Goal: Use online tool/utility: Utilize a website feature to perform a specific function

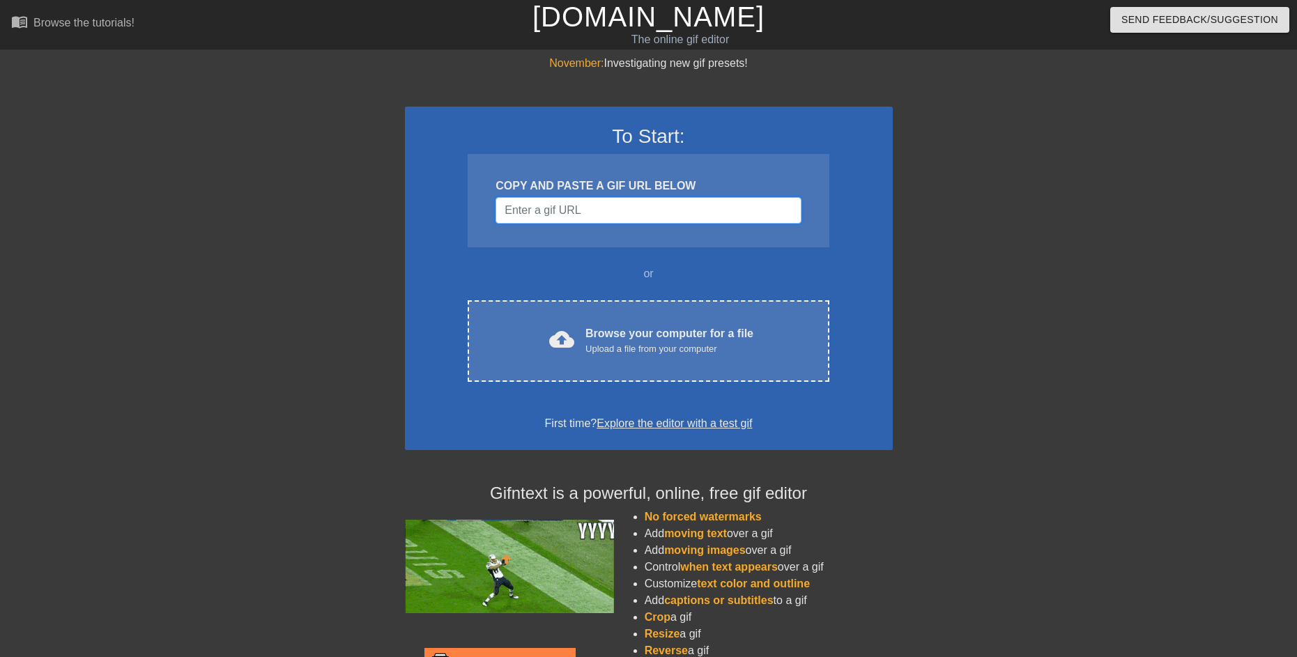
click at [613, 212] on input "Username" at bounding box center [647, 210] width 305 height 26
paste input "[URL][DOMAIN_NAME][DOMAIN_NAME]"
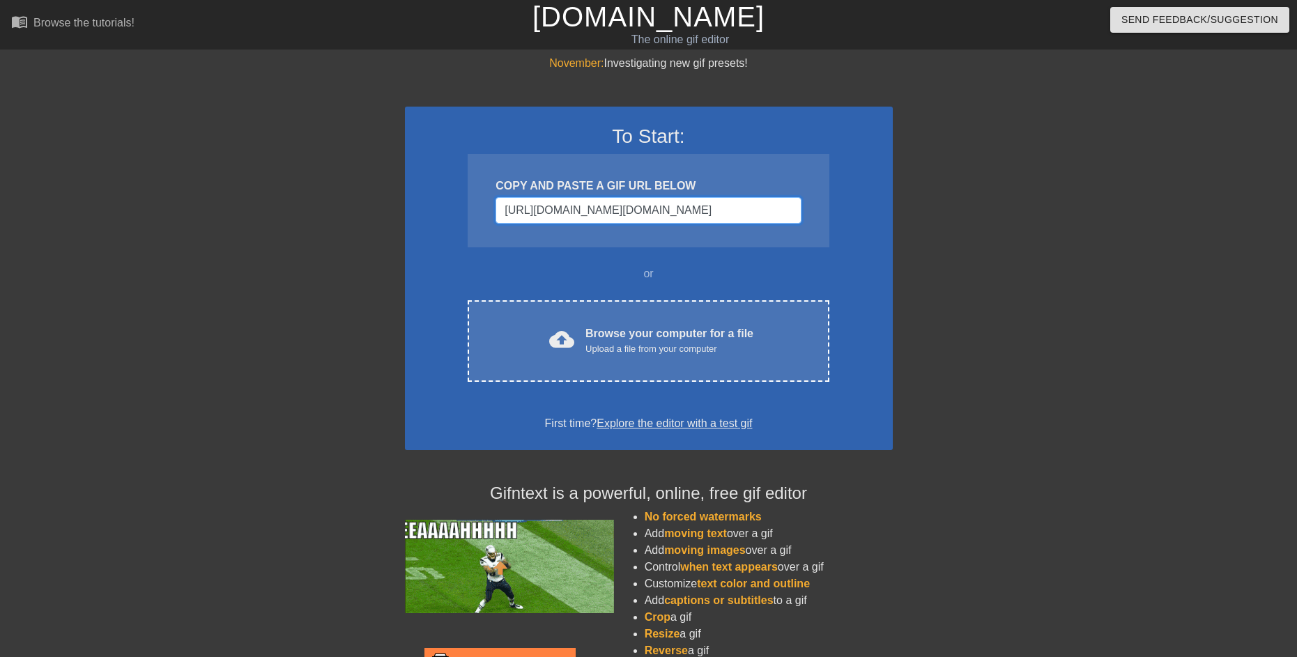
scroll to position [0, 1115]
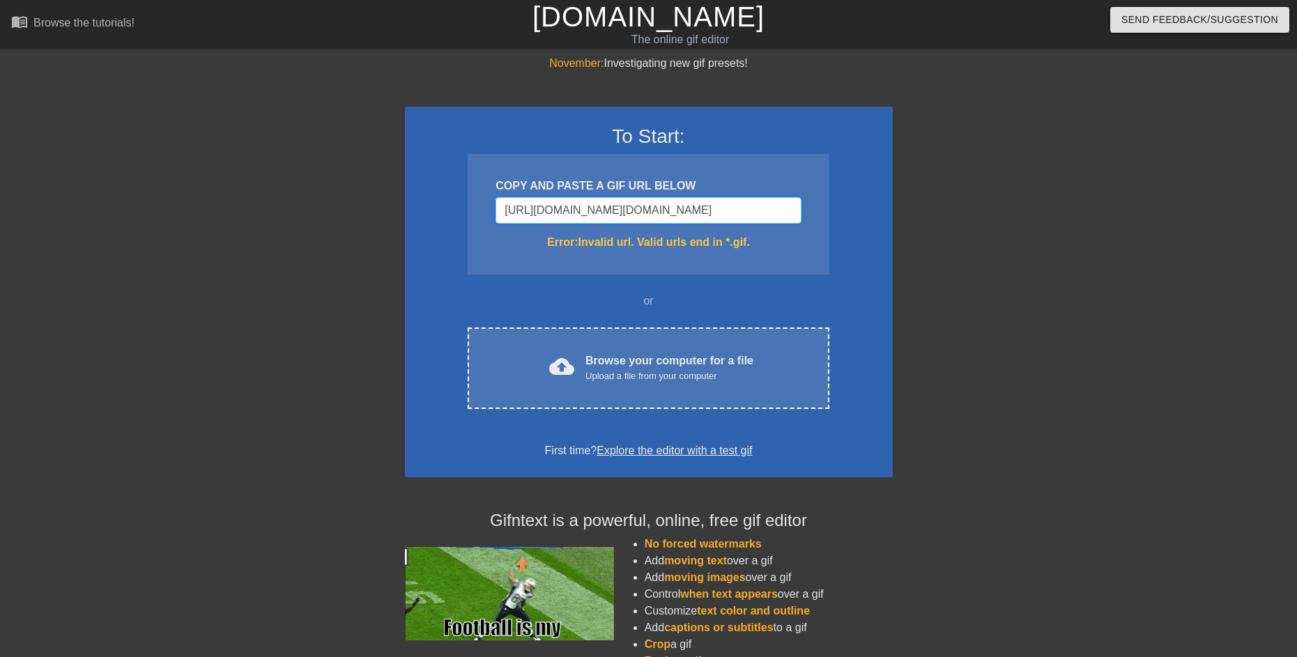
type input "[URL][DOMAIN_NAME][DOMAIN_NAME]"
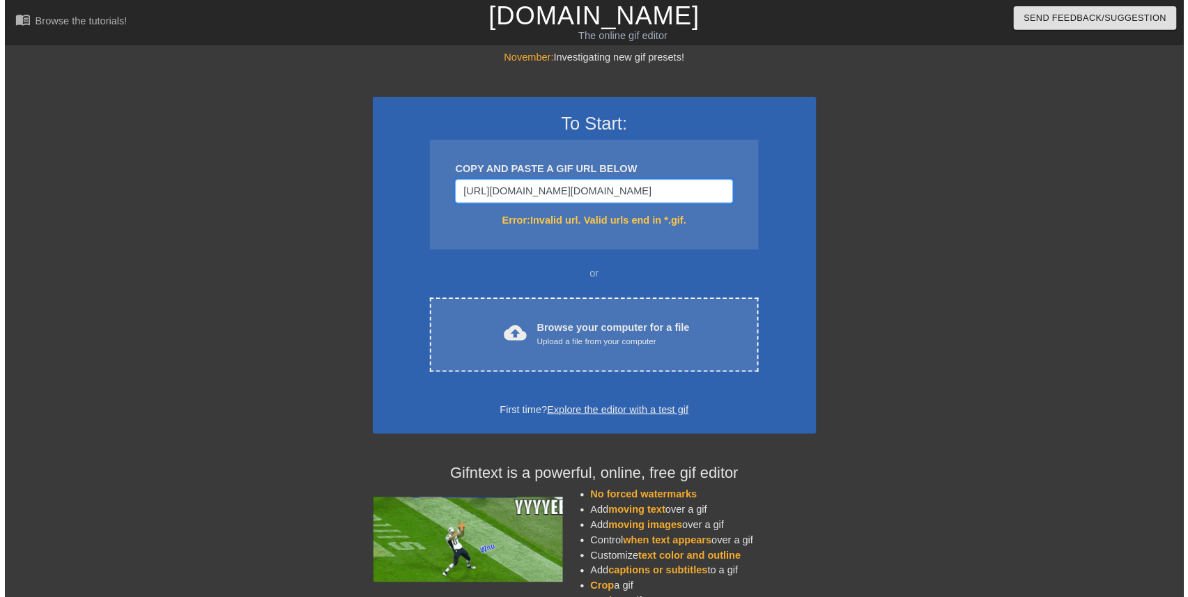
scroll to position [0, 0]
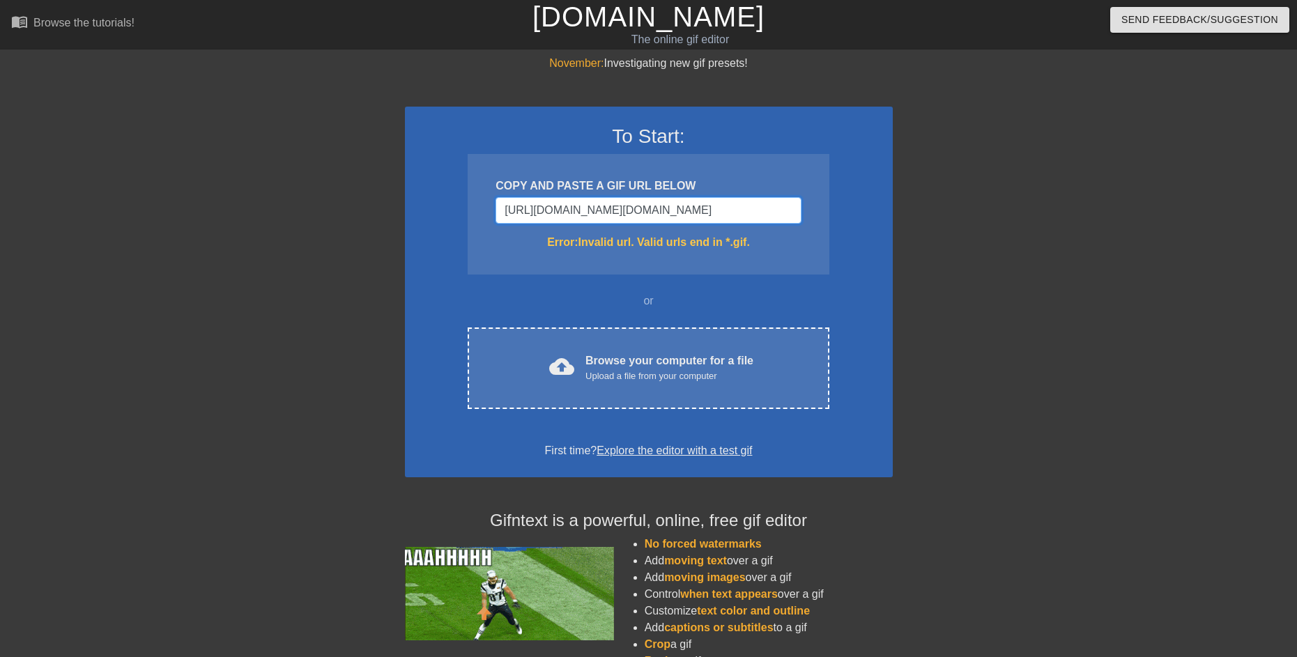
drag, startPoint x: 541, startPoint y: 208, endPoint x: 105, endPoint y: 220, distance: 435.7
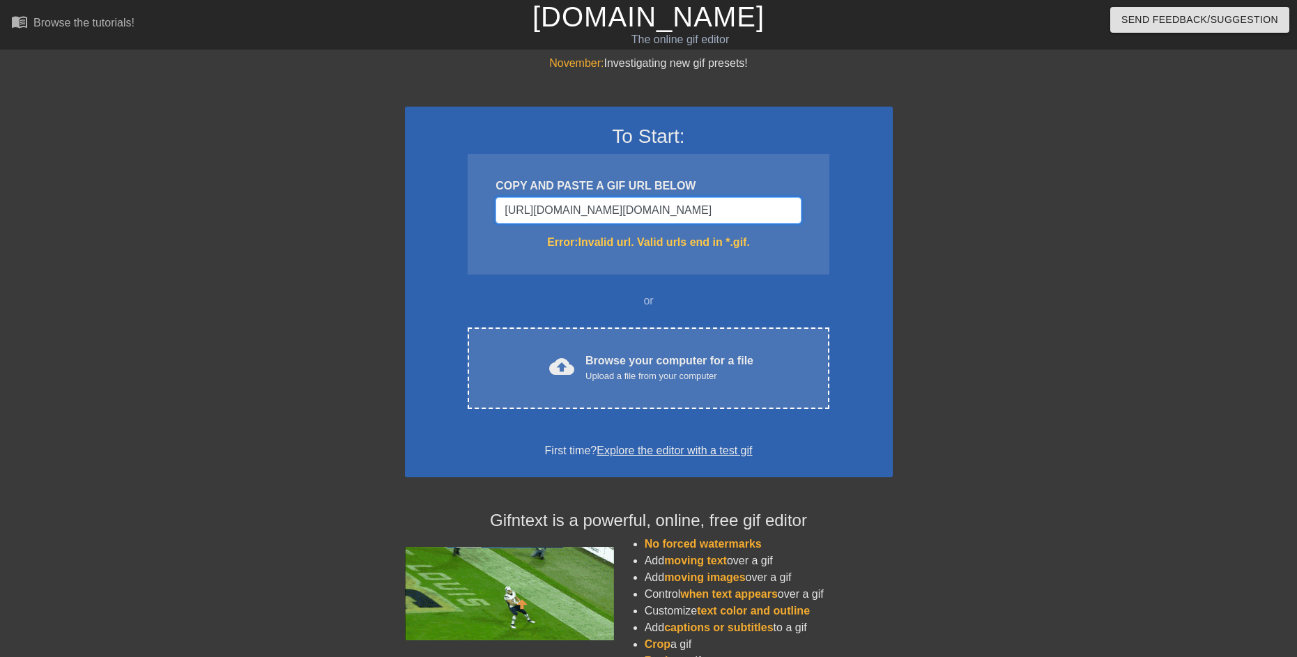
click at [105, 220] on div "November: Investigating new gif presets! To Start: COPY AND PASTE A GIF URL BEL…" at bounding box center [648, 409] width 1297 height 709
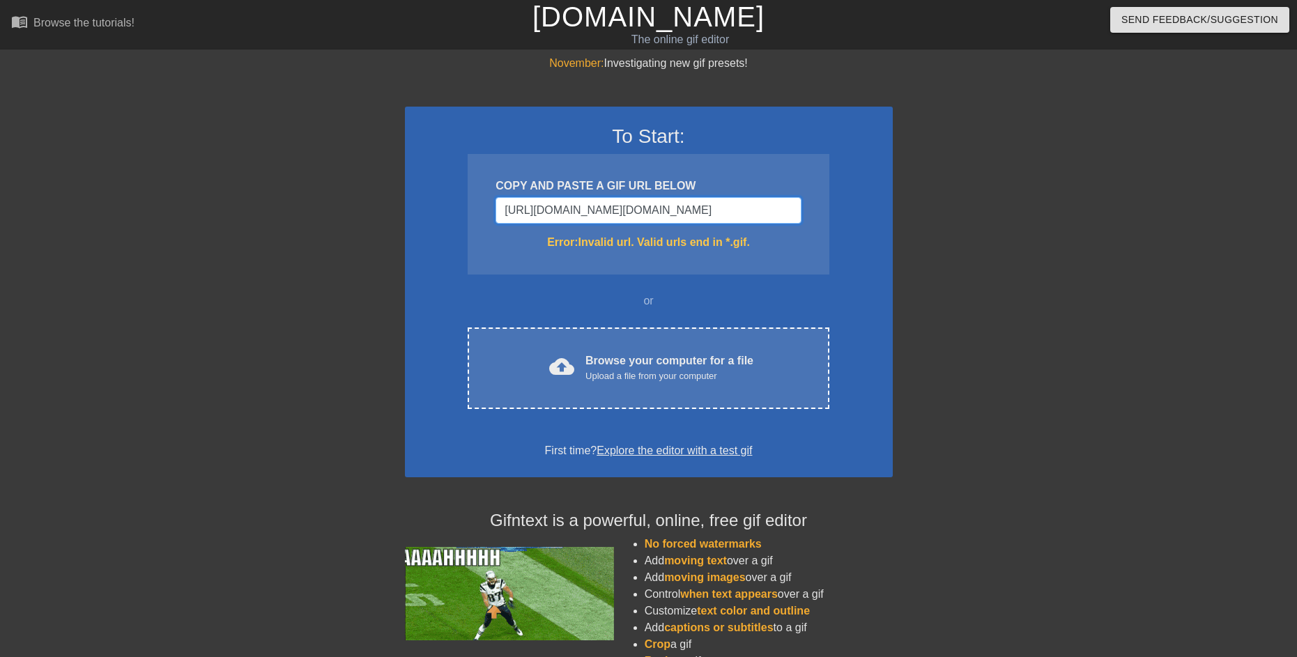
click at [546, 216] on input "[URL][DOMAIN_NAME][DOMAIN_NAME]" at bounding box center [647, 210] width 305 height 26
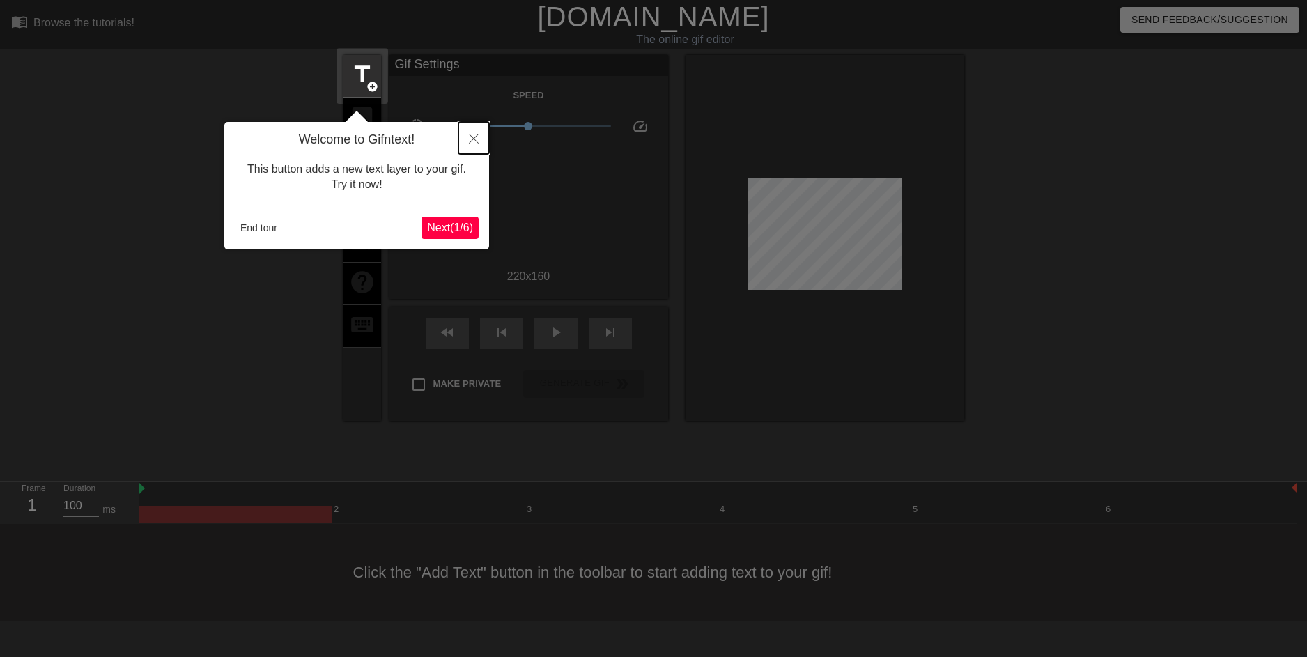
click at [473, 141] on icon "Close" at bounding box center [474, 139] width 10 height 10
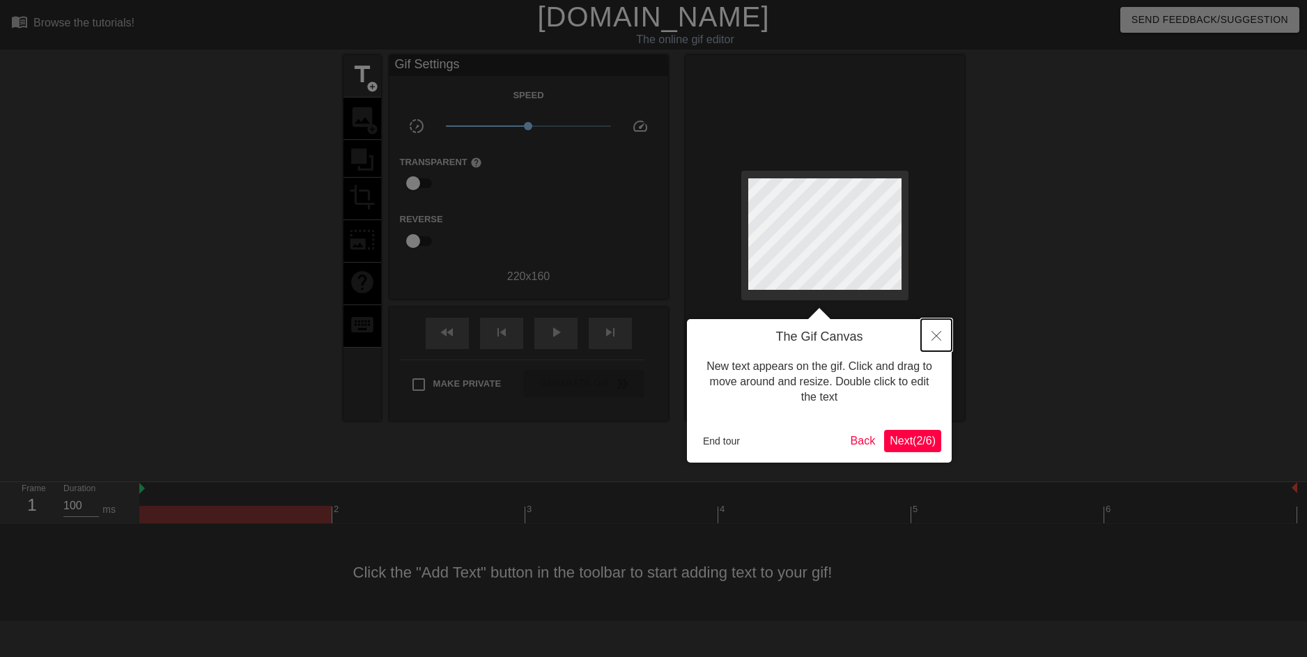
click at [932, 332] on icon "Close" at bounding box center [937, 336] width 10 height 10
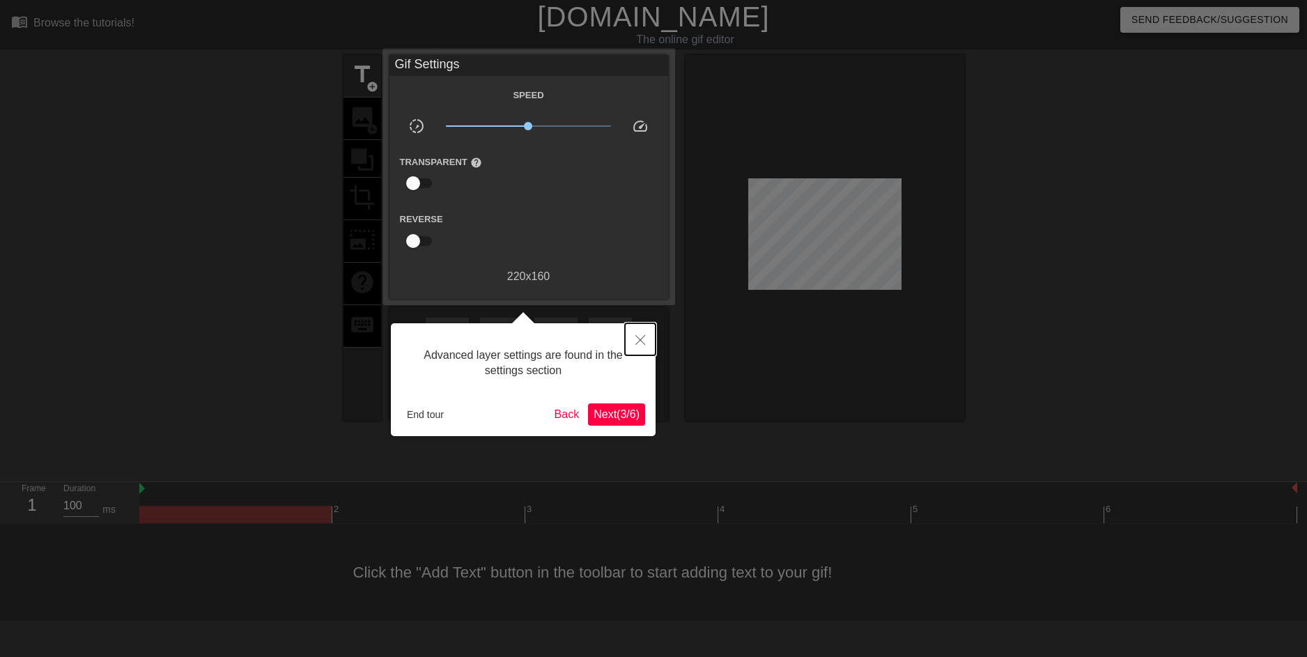
click at [652, 339] on button "Close" at bounding box center [640, 339] width 31 height 32
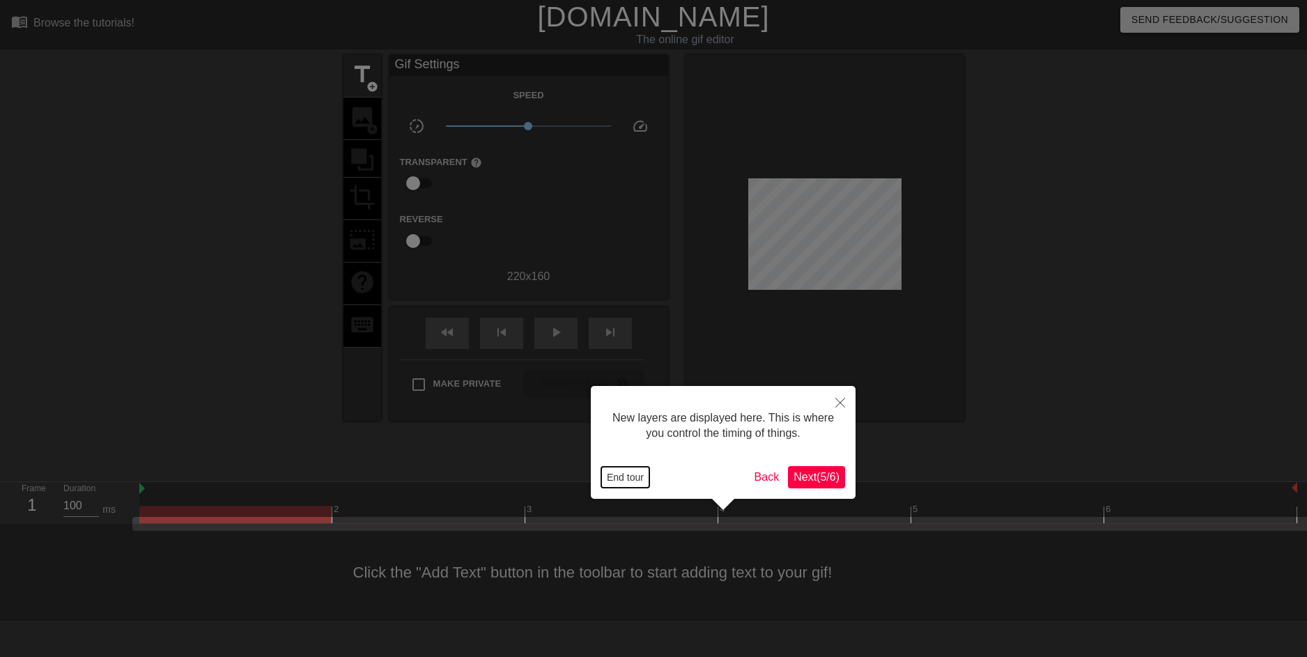
click at [621, 477] on button "End tour" at bounding box center [625, 477] width 48 height 21
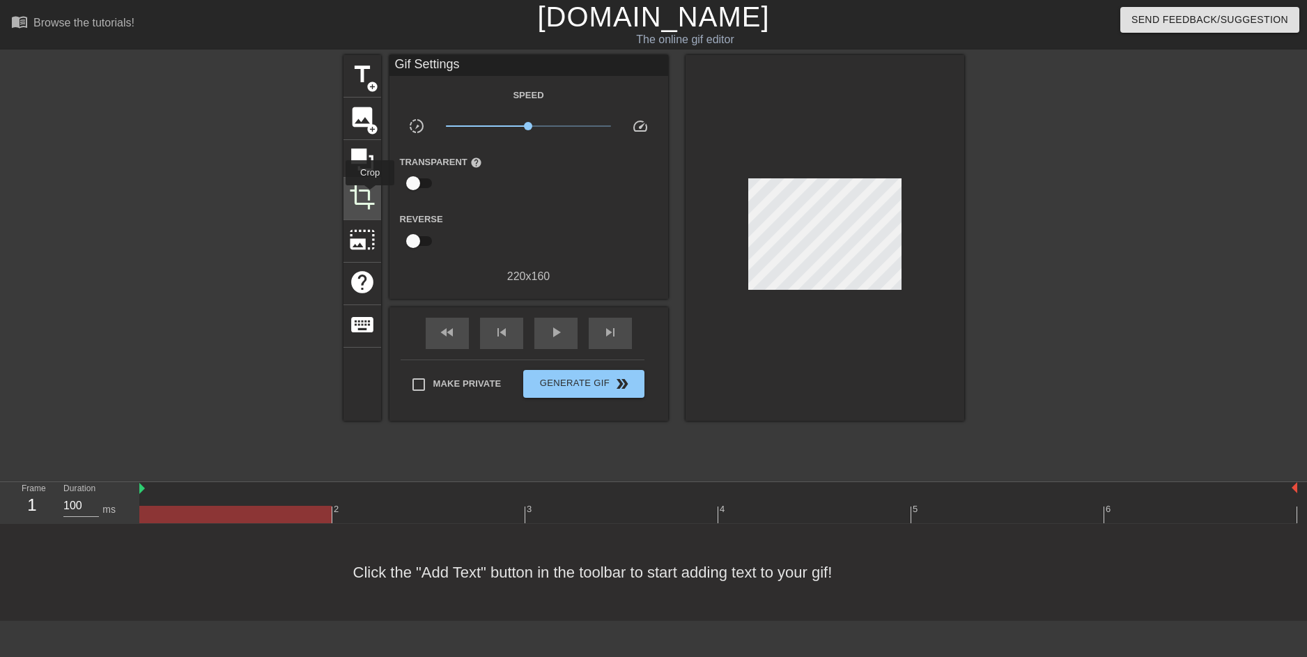
click at [370, 195] on span "crop" at bounding box center [362, 197] width 26 height 26
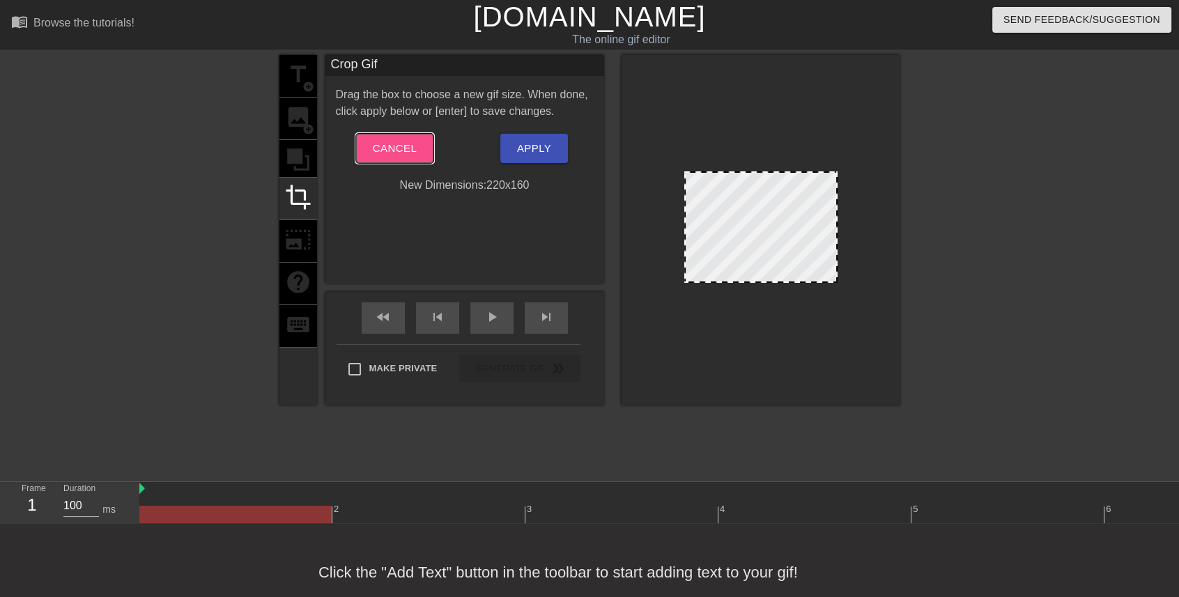
click at [403, 144] on span "Cancel" at bounding box center [395, 148] width 44 height 18
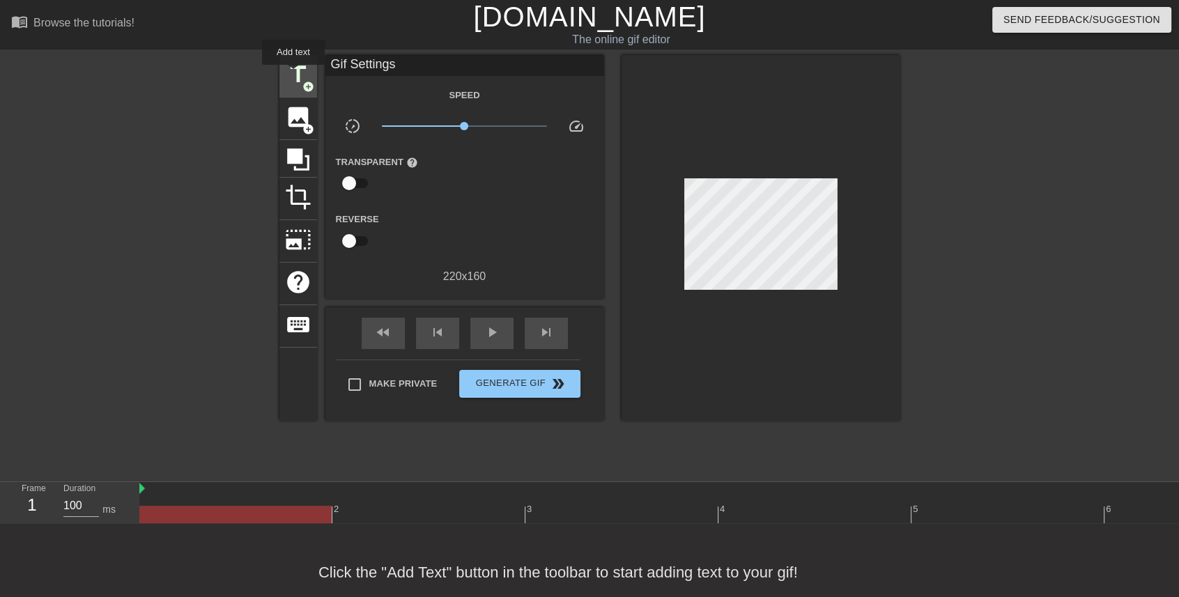
click at [293, 75] on span "title" at bounding box center [298, 74] width 26 height 26
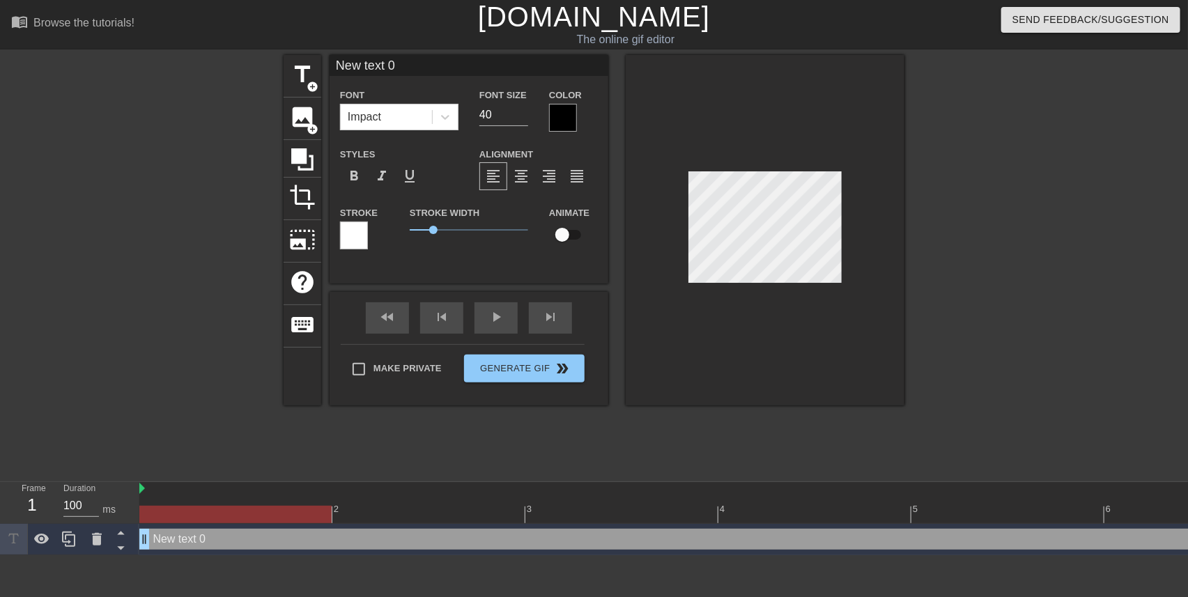
drag, startPoint x: 404, startPoint y: 66, endPoint x: 247, endPoint y: 70, distance: 157.6
click at [303, 69] on div "title add_circle image add_circle crop photo_size_select_large help keyboard Ne…" at bounding box center [594, 230] width 621 height 351
type input "[PERSON_NAME]"
click at [872, 278] on div at bounding box center [765, 230] width 279 height 351
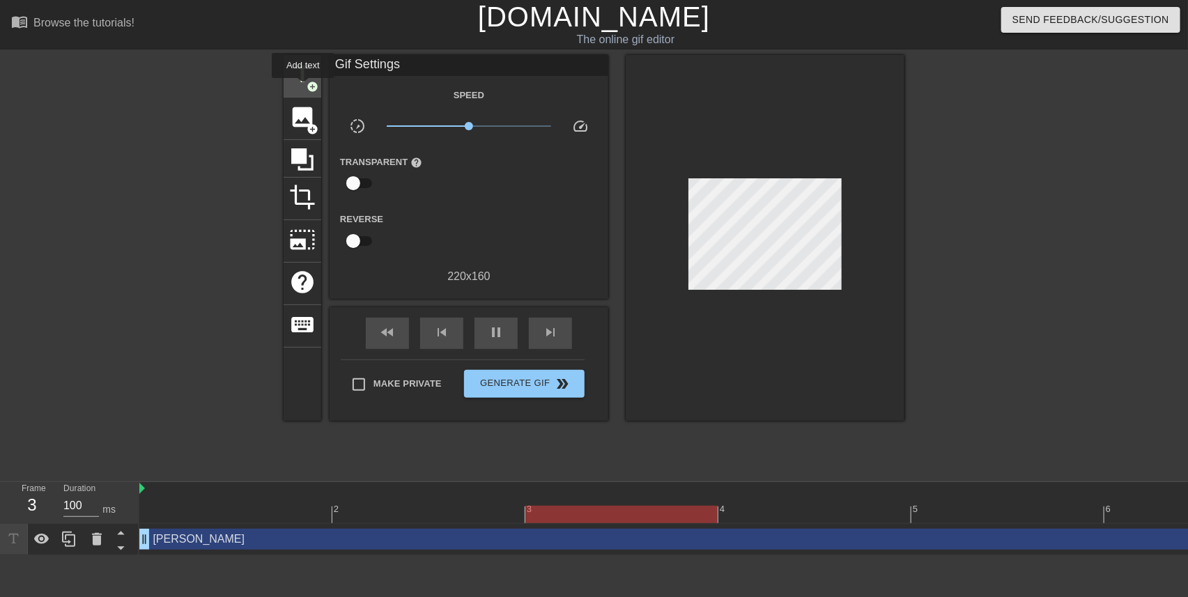
click at [302, 87] on span "title" at bounding box center [302, 74] width 26 height 26
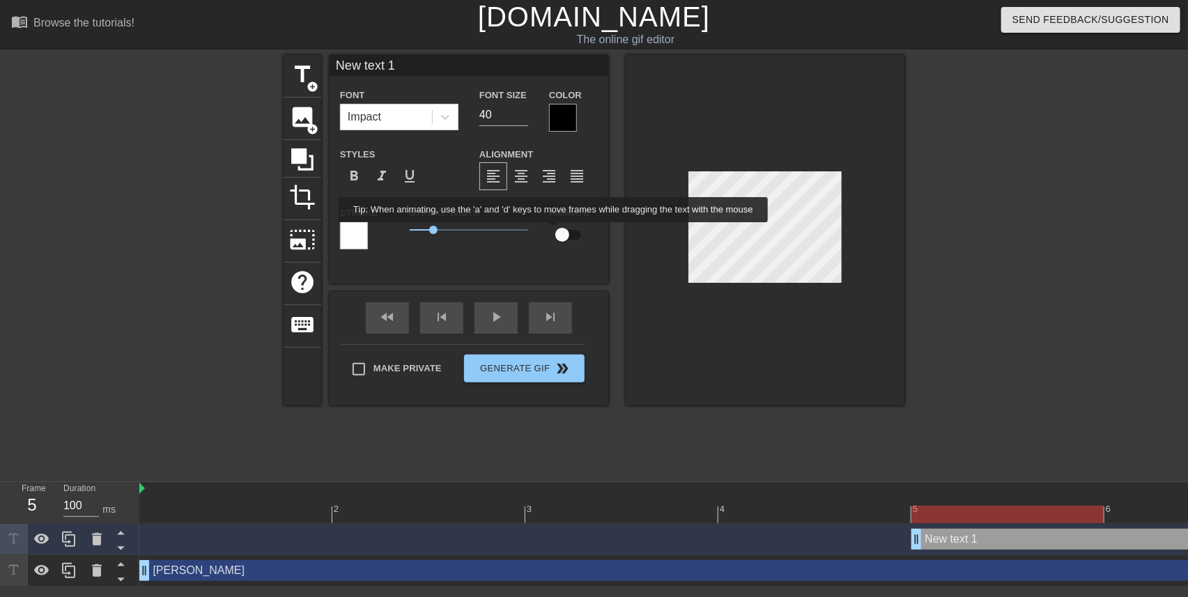
click at [555, 232] on input "checkbox" at bounding box center [562, 235] width 79 height 26
checkbox input "true"
drag, startPoint x: 420, startPoint y: 64, endPoint x: 343, endPoint y: 63, distance: 76.7
click at [343, 63] on input "New text 1" at bounding box center [469, 65] width 279 height 21
type input "N"
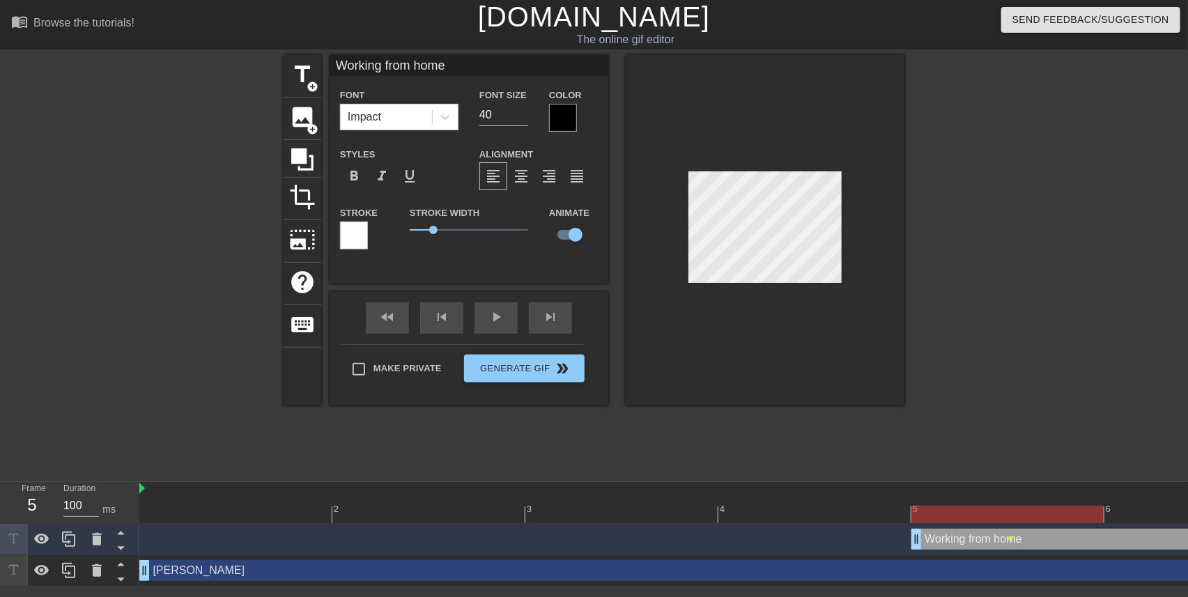
type input "Working from home"
click at [247, 502] on div at bounding box center [235, 504] width 193 height 17
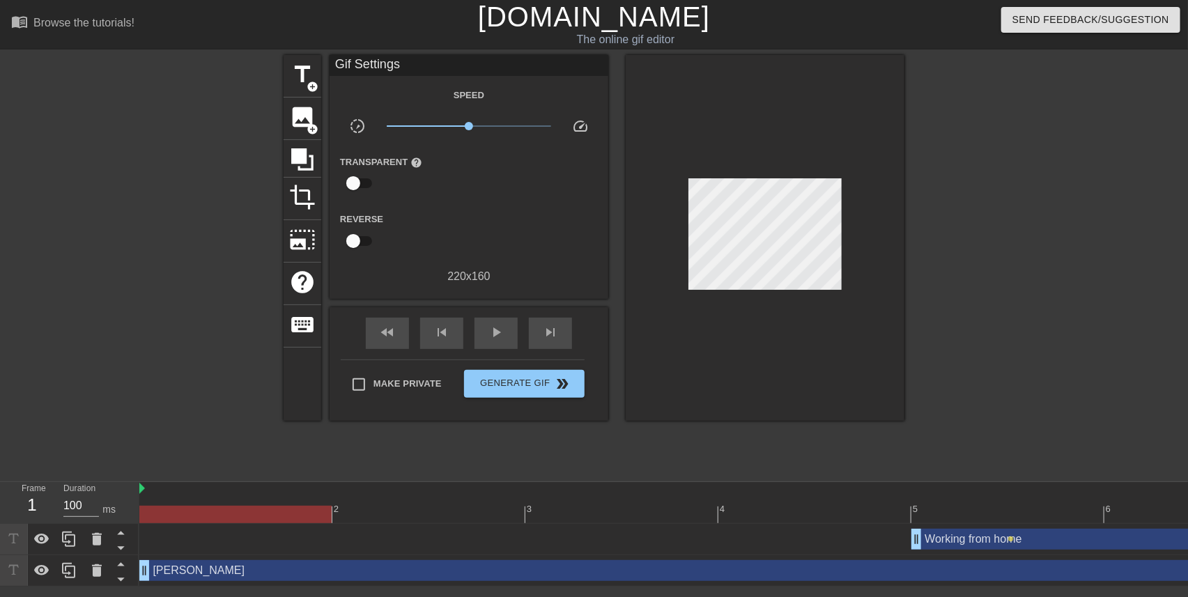
click at [164, 536] on div "Working from home drag_handle drag_handle lens" at bounding box center [718, 539] width 1158 height 21
click at [167, 539] on div "Working from home drag_handle drag_handle lens" at bounding box center [718, 539] width 1158 height 21
click at [187, 544] on div "Working from home drag_handle drag_handle lens" at bounding box center [718, 539] width 1158 height 21
click at [14, 541] on icon at bounding box center [14, 539] width 16 height 16
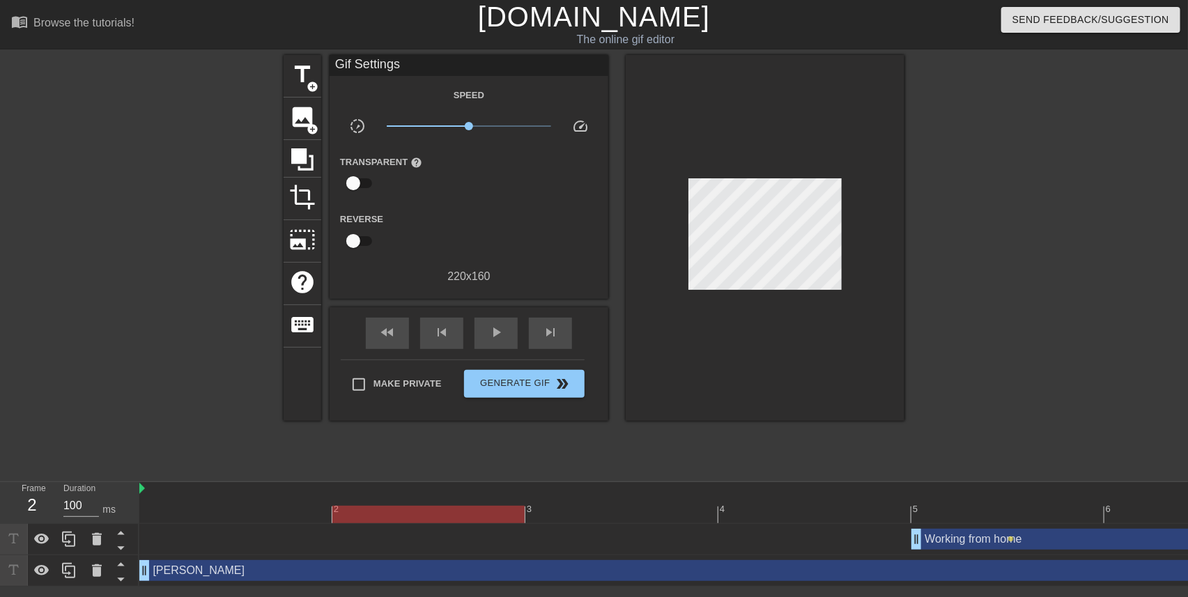
drag, startPoint x: 380, startPoint y: 516, endPoint x: 314, endPoint y: 515, distance: 66.2
click at [376, 516] on div at bounding box center [718, 514] width 1158 height 17
drag, startPoint x: 276, startPoint y: 517, endPoint x: 267, endPoint y: 523, distance: 11.0
click at [276, 518] on div at bounding box center [718, 514] width 1158 height 17
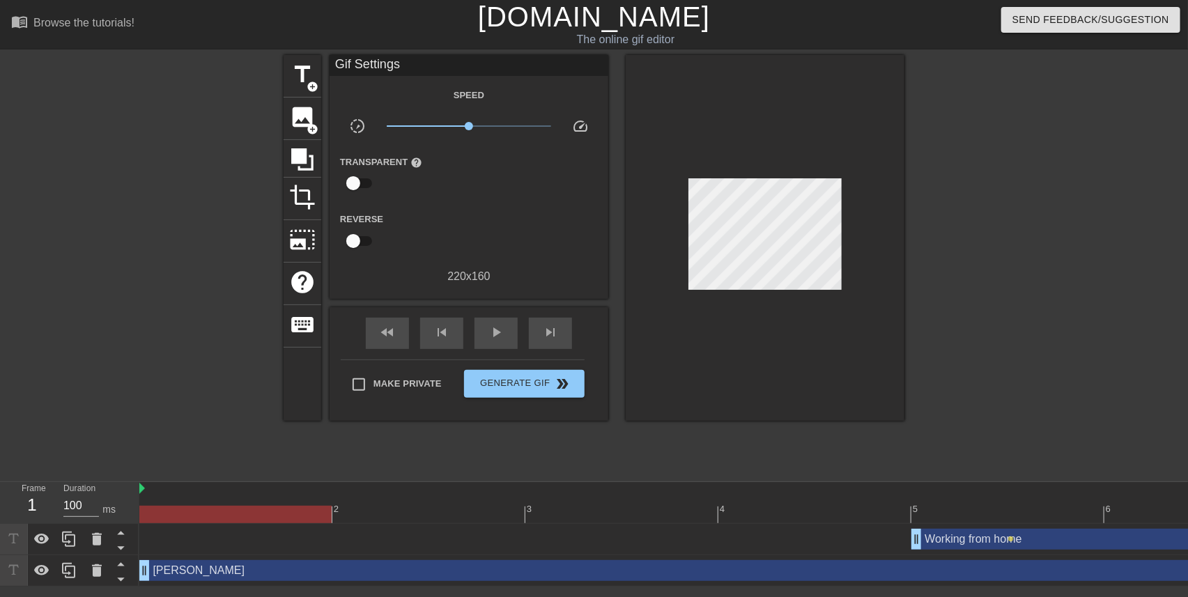
click at [247, 560] on div "[PERSON_NAME] drag_handle drag_handle" at bounding box center [718, 570] width 1158 height 31
click at [246, 571] on div "[PERSON_NAME] drag_handle drag_handle" at bounding box center [718, 570] width 1158 height 21
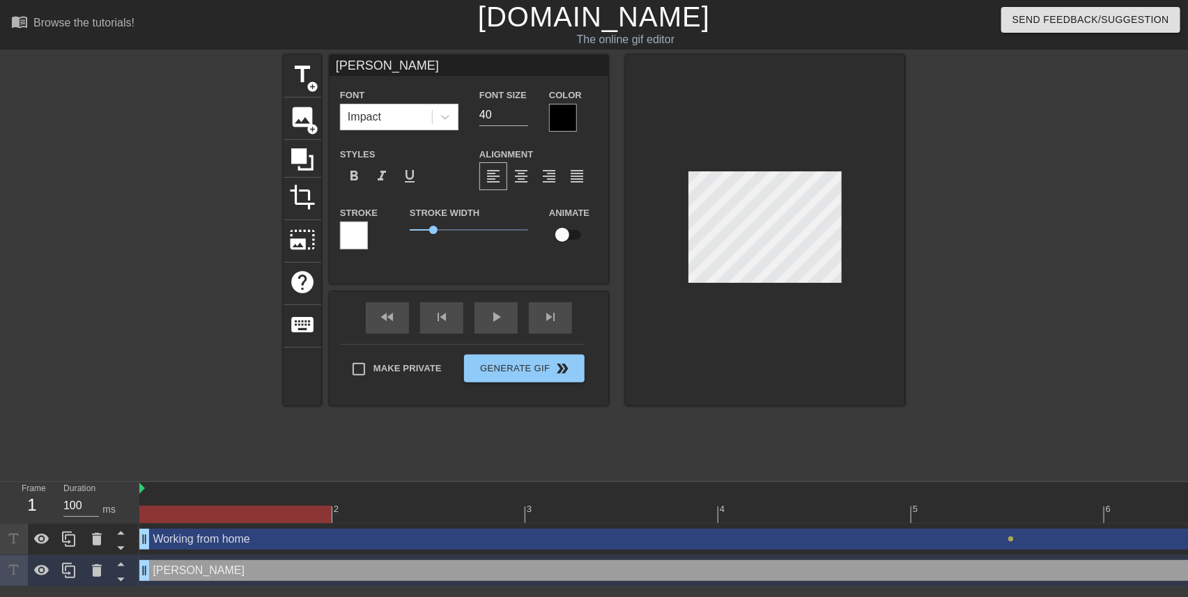
drag, startPoint x: 916, startPoint y: 544, endPoint x: 161, endPoint y: 547, distance: 754.7
click at [564, 234] on input "checkbox" at bounding box center [562, 235] width 79 height 26
checkbox input "true"
click at [382, 512] on div at bounding box center [718, 514] width 1158 height 17
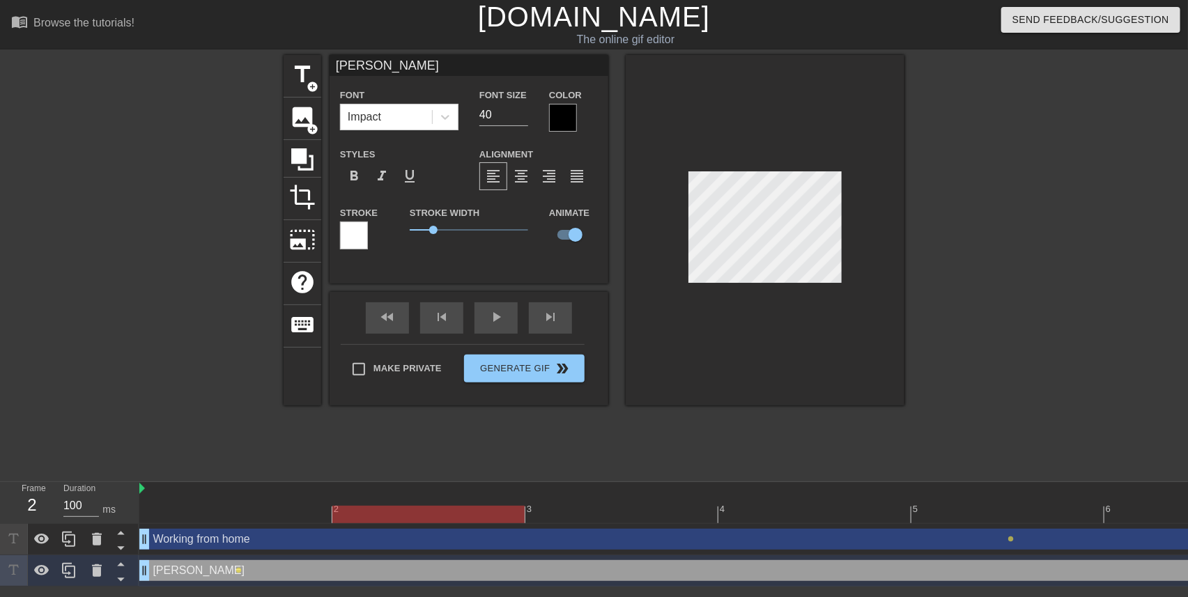
type input "Working from home"
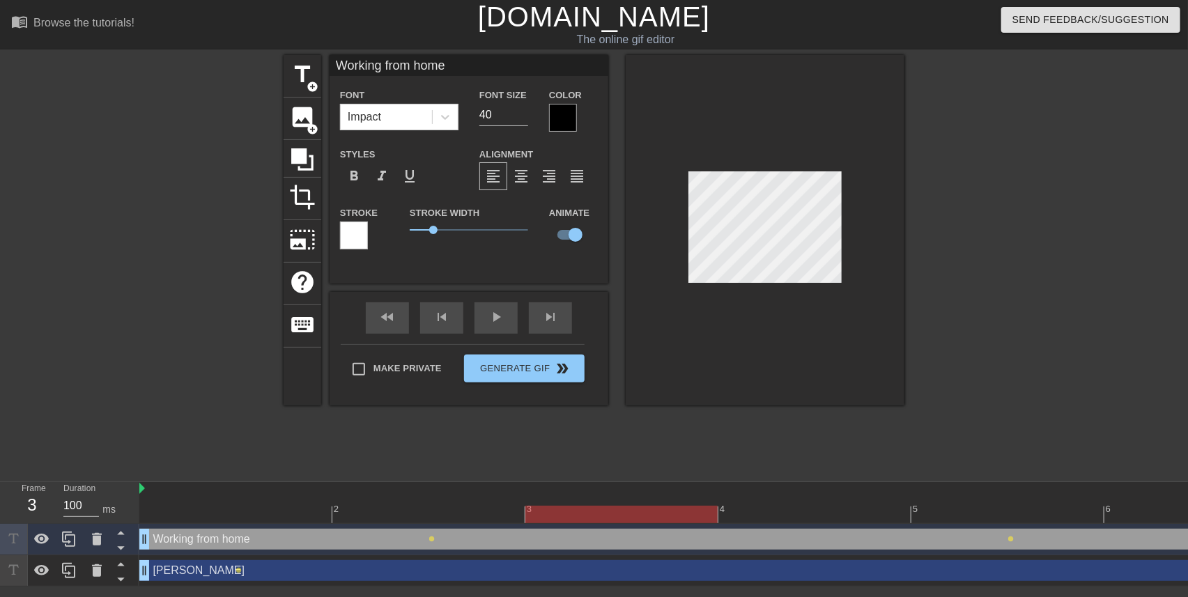
click at [551, 507] on div at bounding box center [718, 514] width 1158 height 17
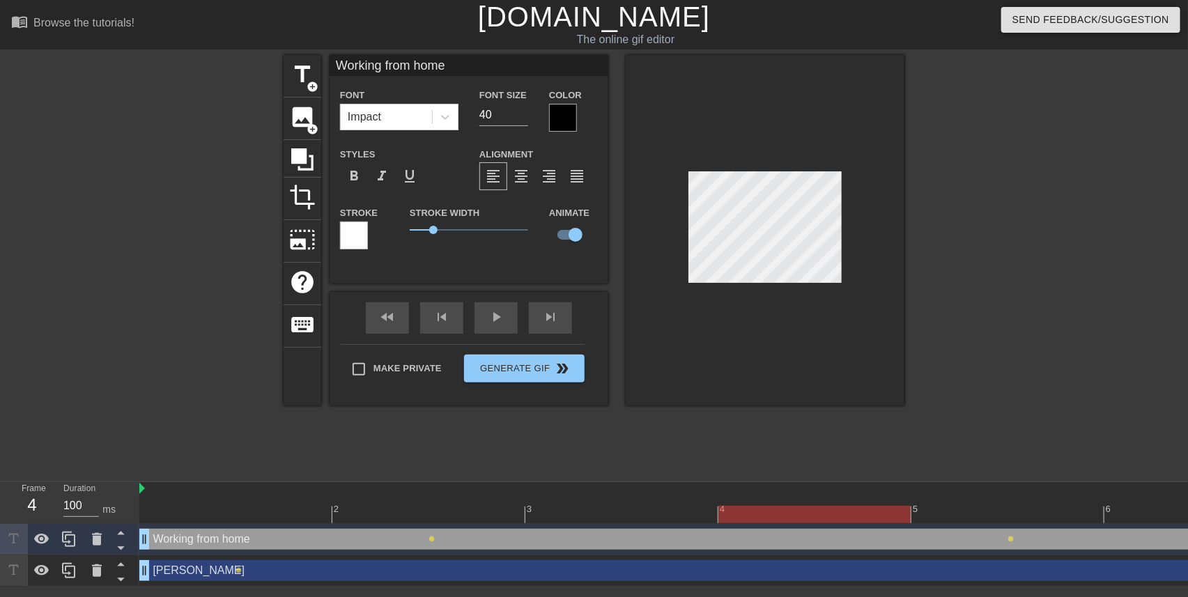
click at [781, 521] on div at bounding box center [718, 514] width 1158 height 17
click at [971, 510] on div at bounding box center [718, 514] width 1158 height 17
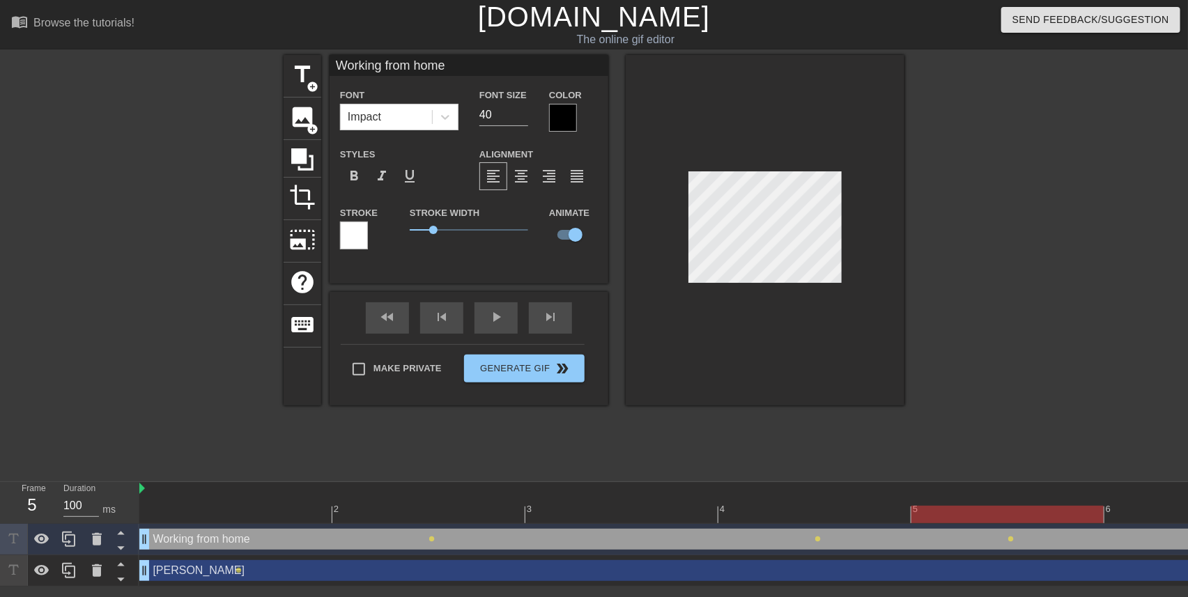
click at [1143, 517] on div at bounding box center [718, 514] width 1158 height 17
click at [252, 513] on div at bounding box center [718, 514] width 1158 height 17
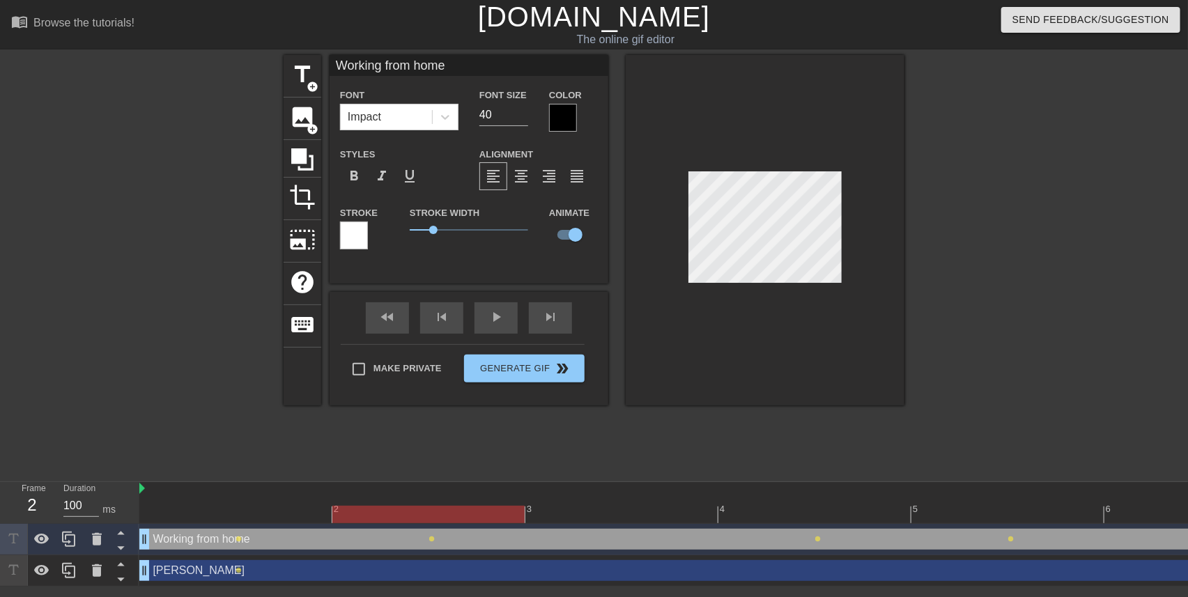
click at [405, 507] on div at bounding box center [718, 514] width 1158 height 17
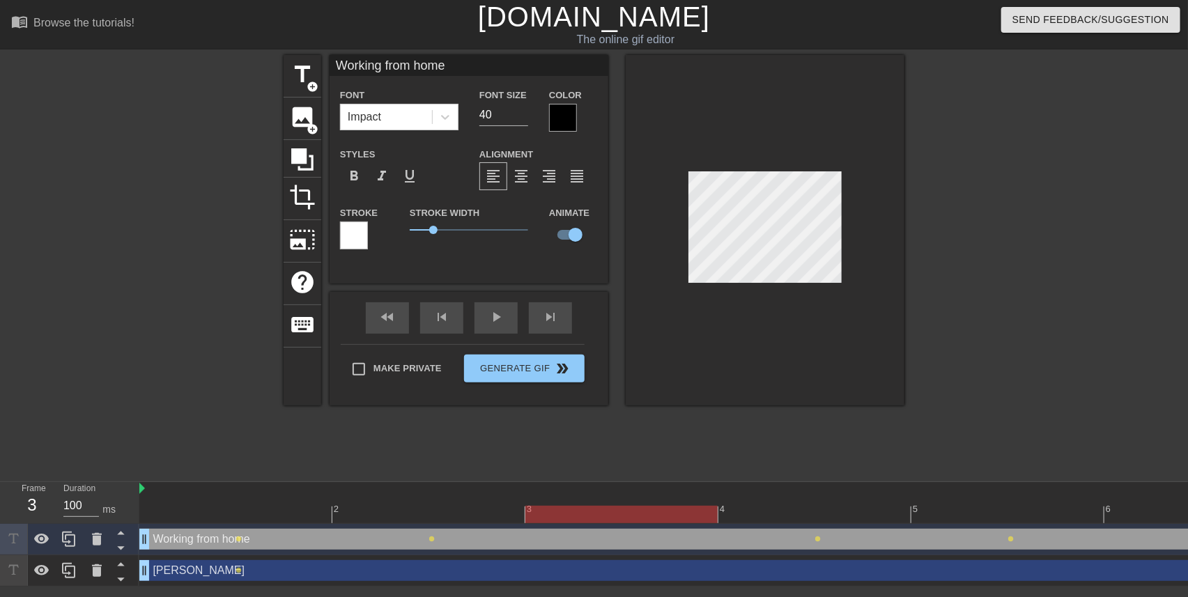
click at [606, 509] on div at bounding box center [718, 514] width 1158 height 17
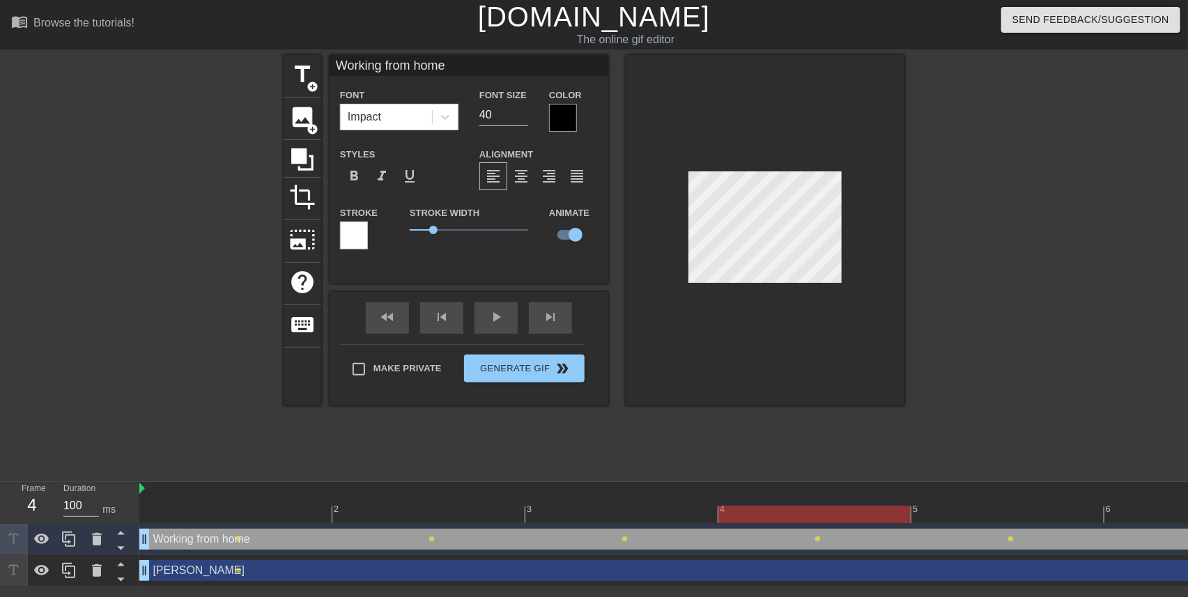
click at [784, 507] on div at bounding box center [718, 514] width 1158 height 17
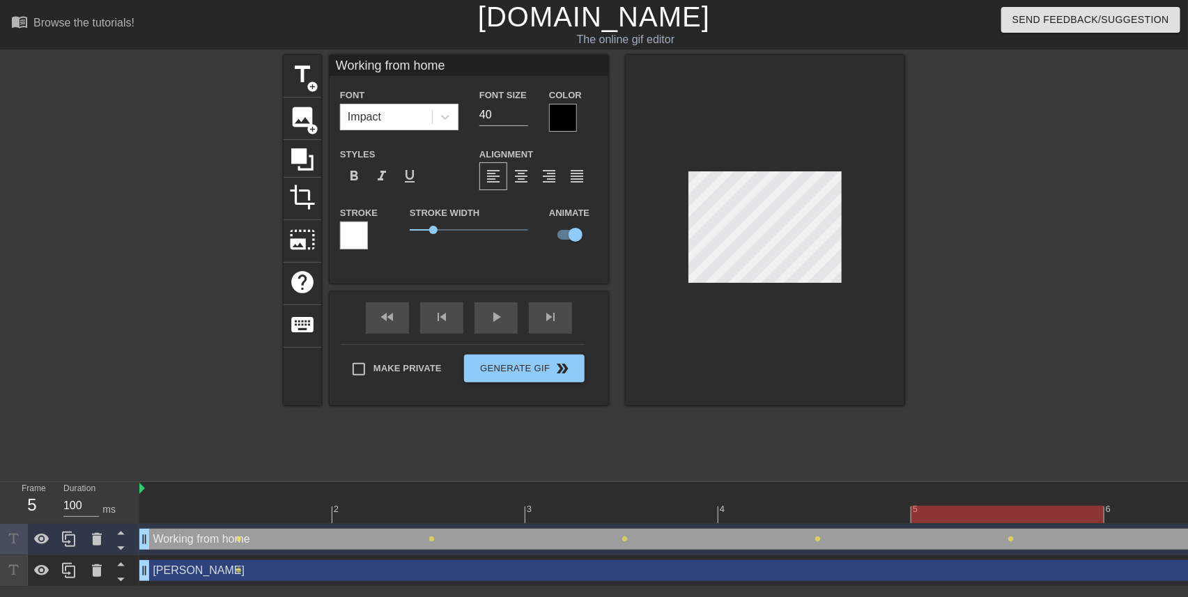
click at [976, 511] on div at bounding box center [718, 514] width 1158 height 17
click at [1140, 507] on div at bounding box center [718, 514] width 1158 height 17
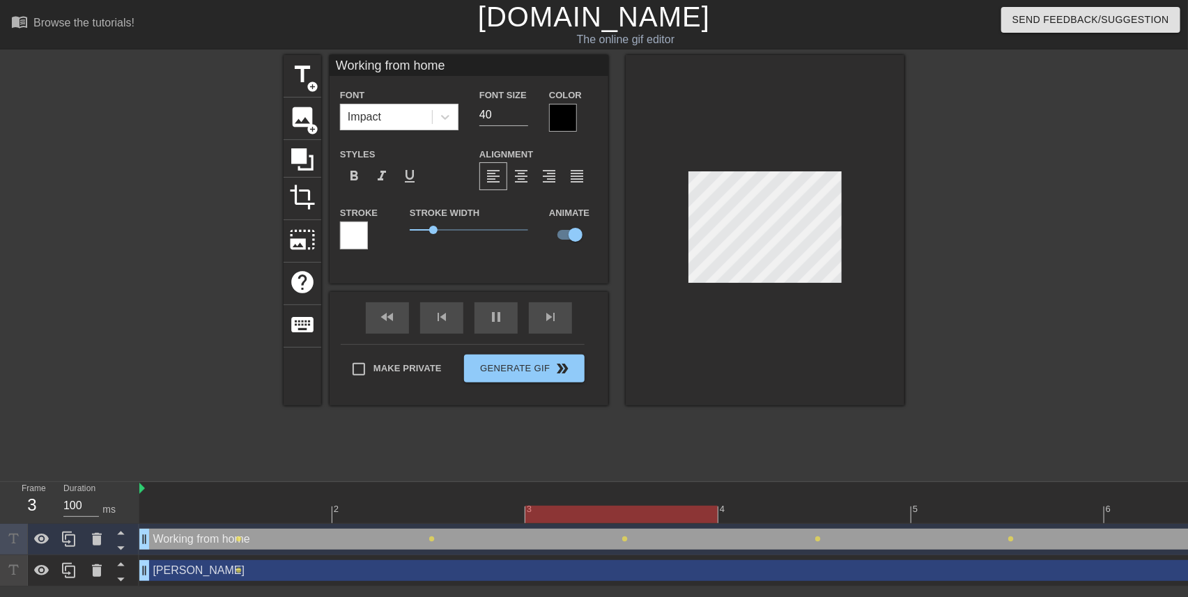
click at [234, 191] on div at bounding box center [162, 264] width 209 height 418
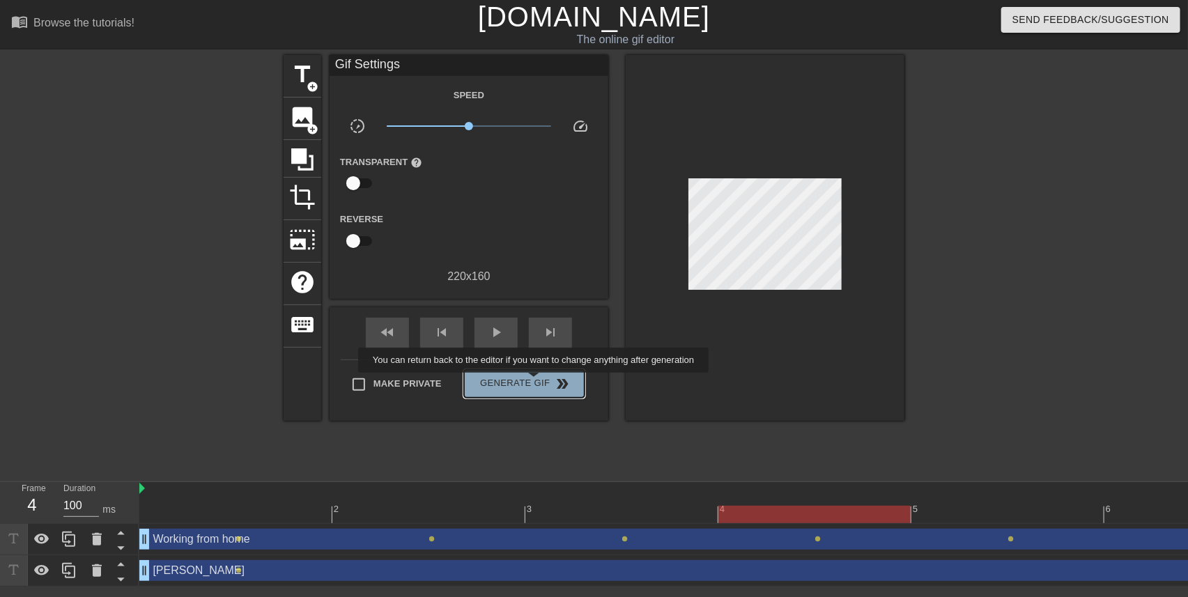
click at [535, 383] on span "Generate Gif double_arrow" at bounding box center [524, 384] width 109 height 17
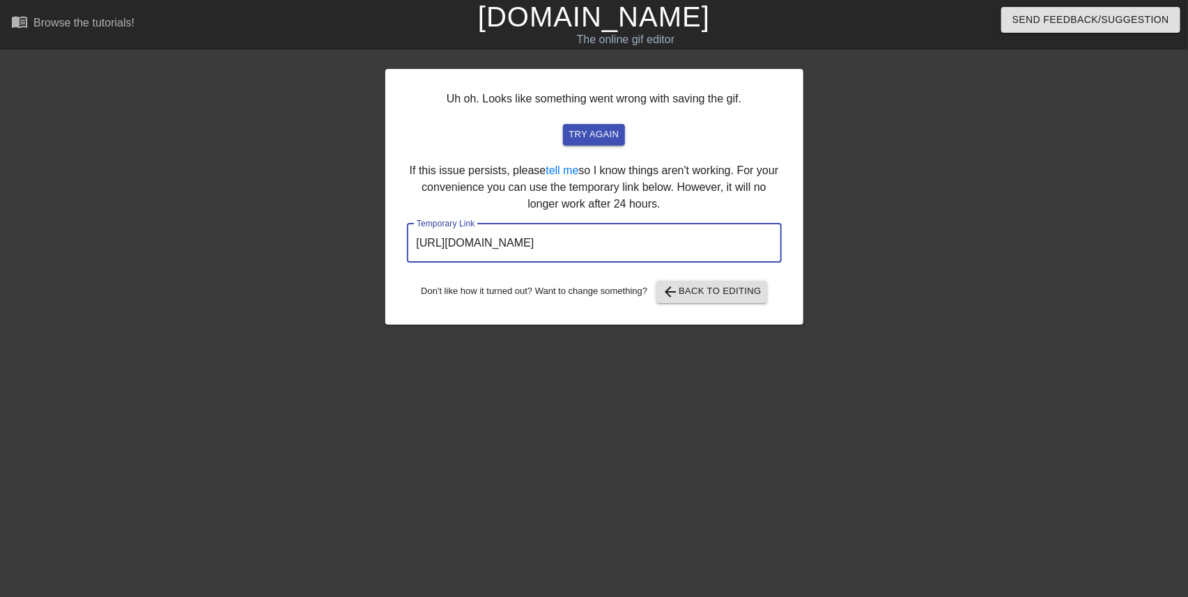
drag, startPoint x: 703, startPoint y: 246, endPoint x: 226, endPoint y: 252, distance: 477.4
click at [226, 252] on div "Uh oh. Looks like something went wrong with saving the gif. try again If this i…" at bounding box center [594, 264] width 1188 height 418
